Goal: Find specific fact: Find specific fact

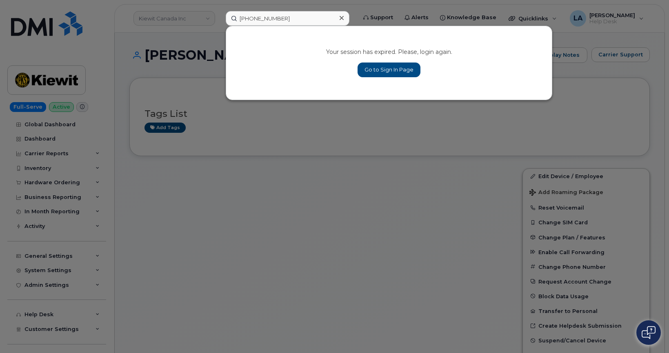
type input "[PHONE_NUMBER]"
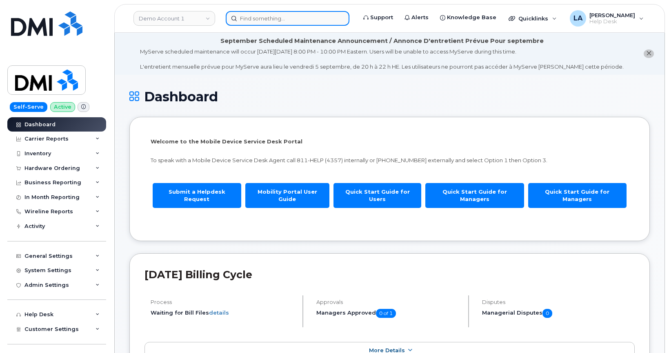
click at [295, 23] on input at bounding box center [288, 18] width 124 height 15
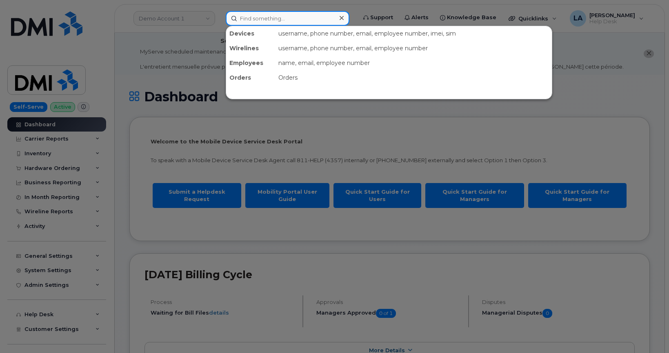
paste input "[PHONE_NUMBER]"
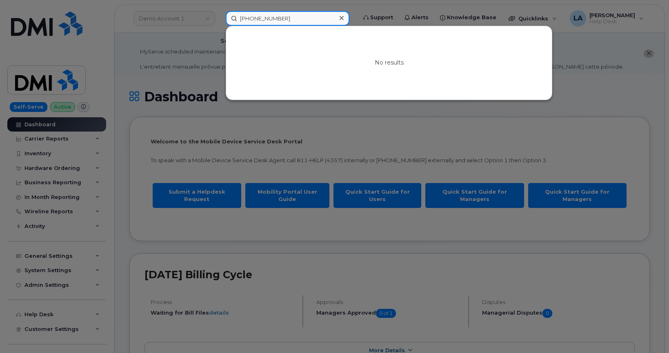
type input "[PHONE_NUMBER]"
click at [266, 16] on input "[PHONE_NUMBER]" at bounding box center [288, 18] width 124 height 15
click at [295, 18] on input "[PHONE_NUMBER]" at bounding box center [288, 18] width 124 height 15
click at [303, 13] on input "[PHONE_NUMBER]" at bounding box center [288, 18] width 124 height 15
drag, startPoint x: 300, startPoint y: 20, endPoint x: 210, endPoint y: 20, distance: 90.2
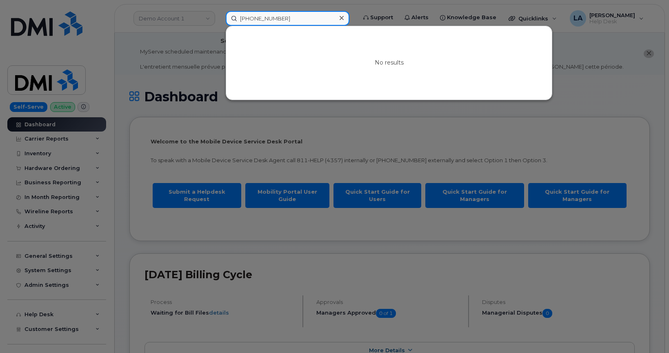
click at [219, 20] on div "[PHONE_NUMBER] No results" at bounding box center [288, 18] width 138 height 15
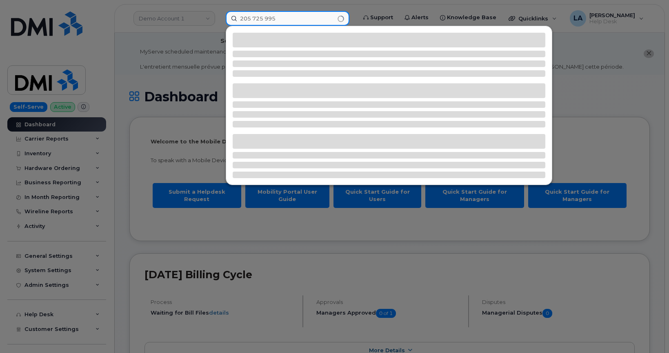
type input "[PHONE_NUMBER]"
